Goal: Task Accomplishment & Management: Manage account settings

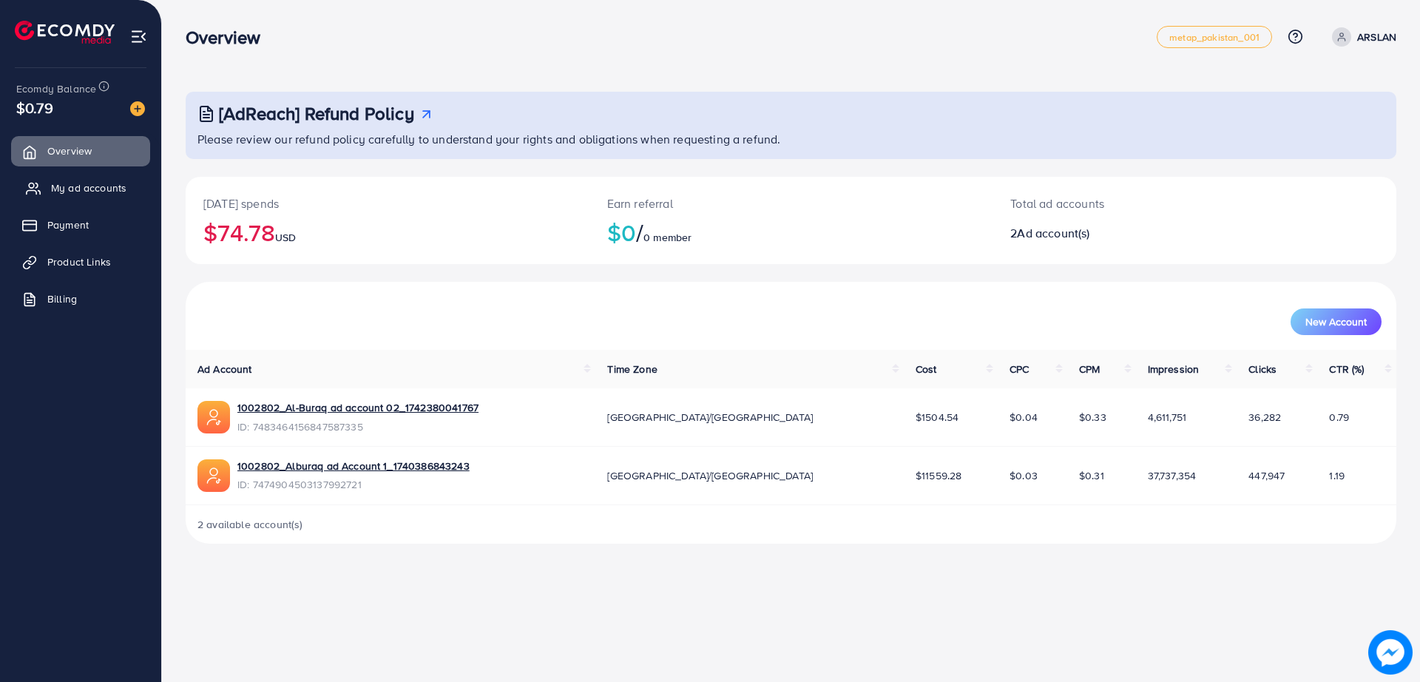
click at [134, 194] on link "My ad accounts" at bounding box center [80, 188] width 139 height 30
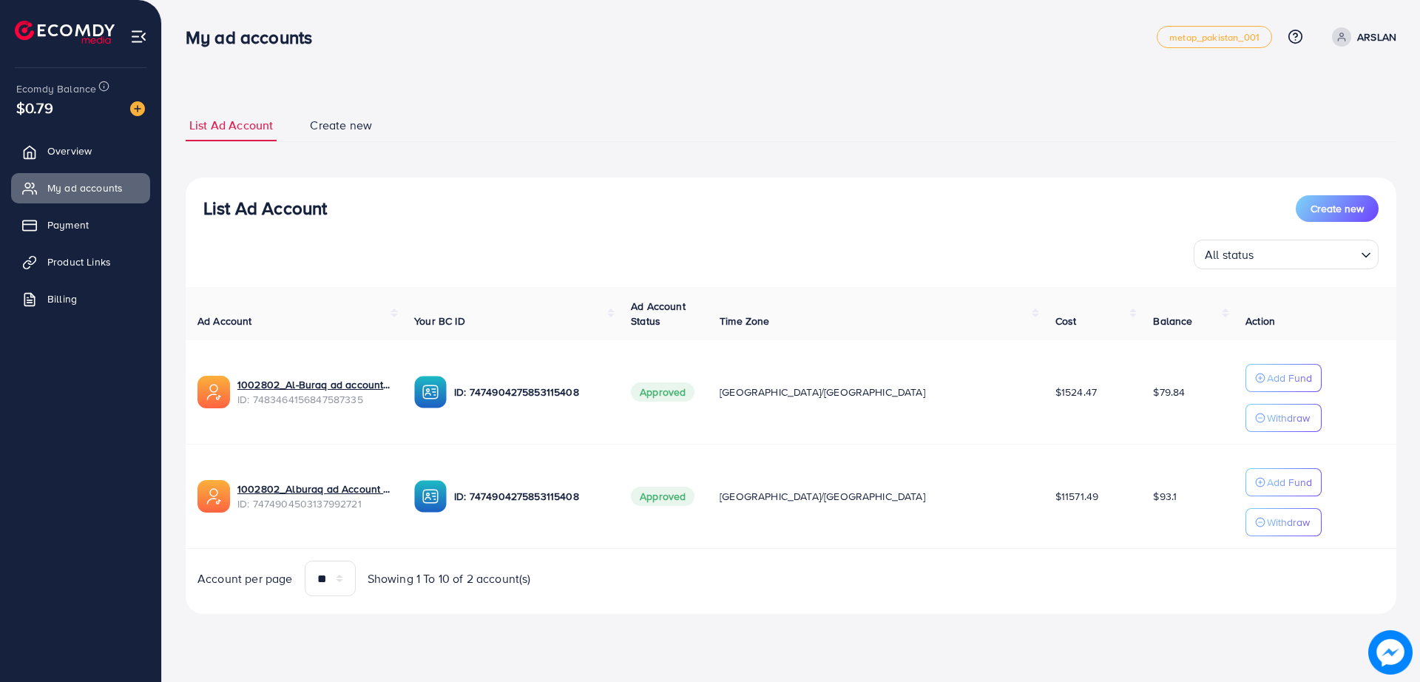
click at [367, 545] on div "List Ad Account Create new List Ad Account Create new All status Loading... Ad …" at bounding box center [791, 327] width 1258 height 655
drag, startPoint x: 367, startPoint y: 650, endPoint x: 353, endPoint y: 651, distance: 14.1
drag, startPoint x: 353, startPoint y: 651, endPoint x: 328, endPoint y: 654, distance: 25.3
click at [328, 545] on div "List Ad Account Create new List Ad Account Create new All status Loading... Ad …" at bounding box center [791, 327] width 1258 height 655
drag, startPoint x: 579, startPoint y: 191, endPoint x: 555, endPoint y: 189, distance: 24.5
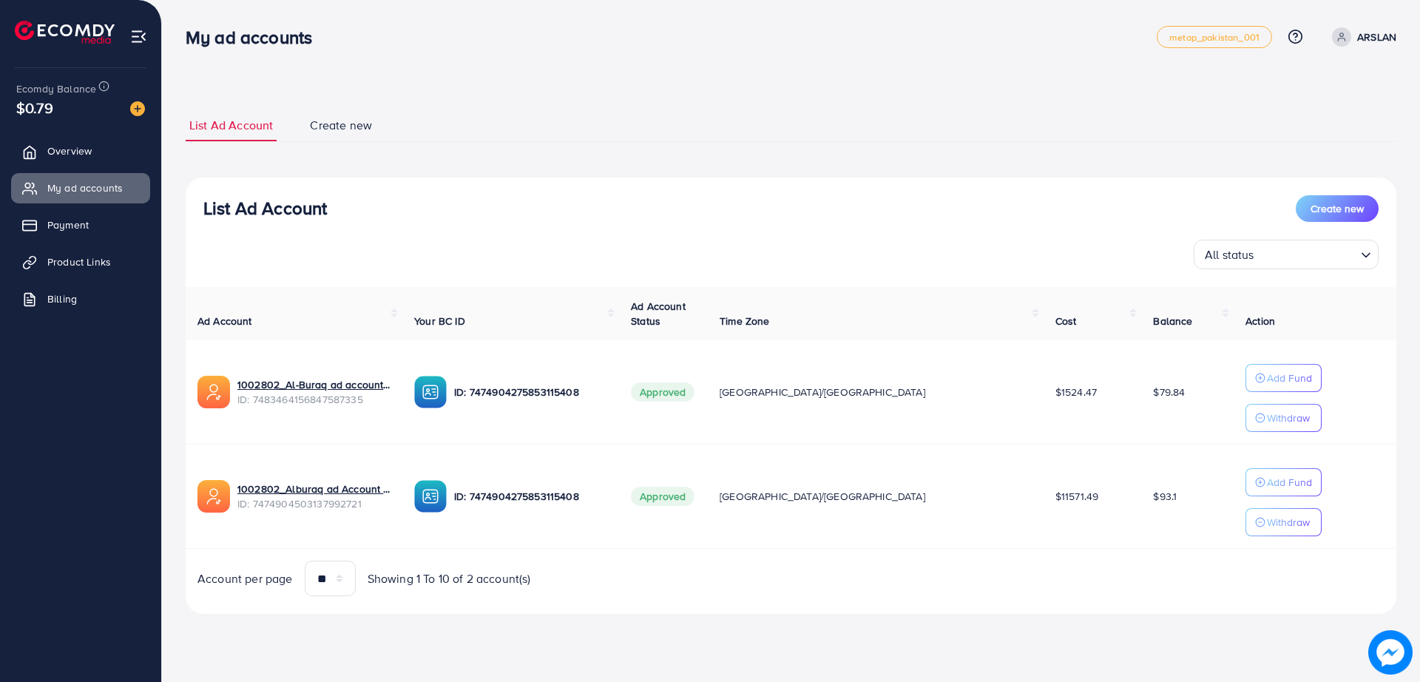
click at [555, 189] on div "List Ad Account Create new All status Loading... Ad Account Your BC ID Ad Accou…" at bounding box center [791, 396] width 1211 height 437
drag, startPoint x: 606, startPoint y: 111, endPoint x: 550, endPoint y: 98, distance: 56.9
click at [550, 98] on div "List Ad Account Create new List Ad Account Create new All status Loading... Ad …" at bounding box center [791, 362] width 1211 height 540
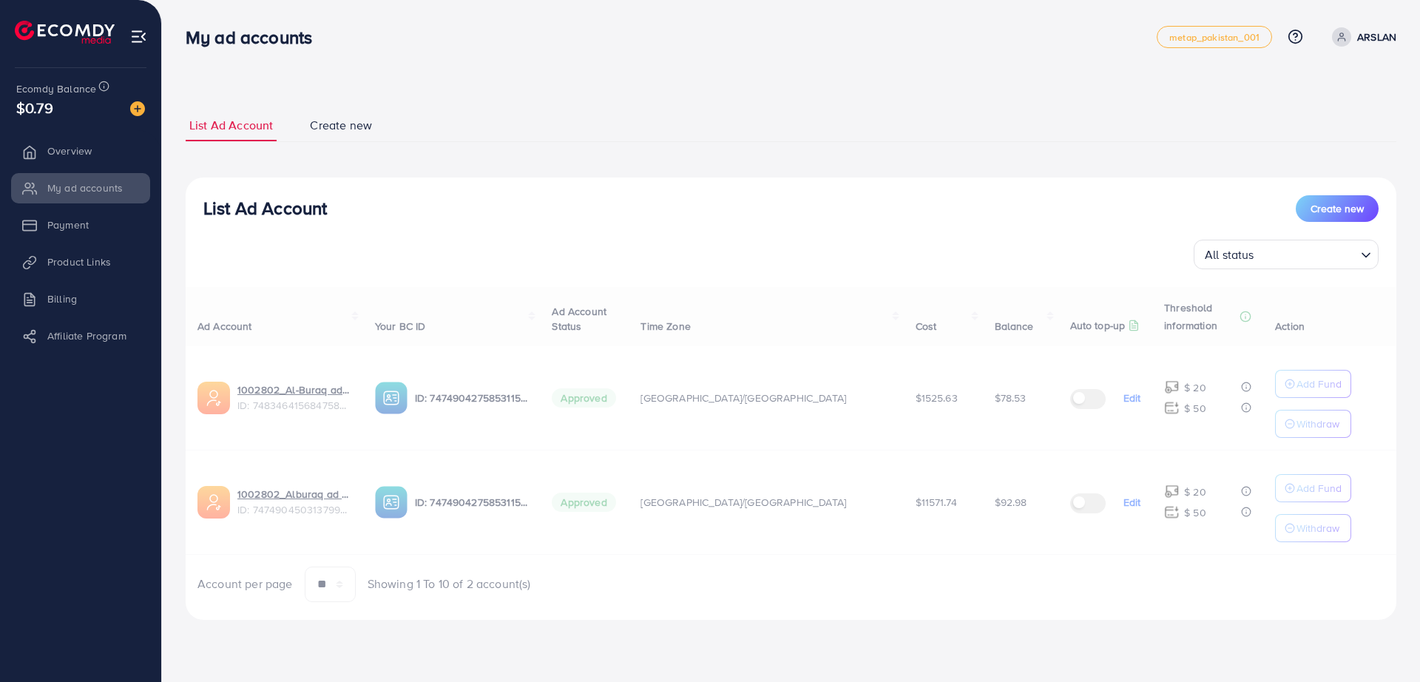
drag, startPoint x: 0, startPoint y: 0, endPoint x: 517, endPoint y: 49, distance: 519.4
click at [517, 49] on div "My ad accounts metap_pakistan_001 Help Center Contact Support Plans and Pricing…" at bounding box center [791, 36] width 1211 height 41
